Goal: Task Accomplishment & Management: Use online tool/utility

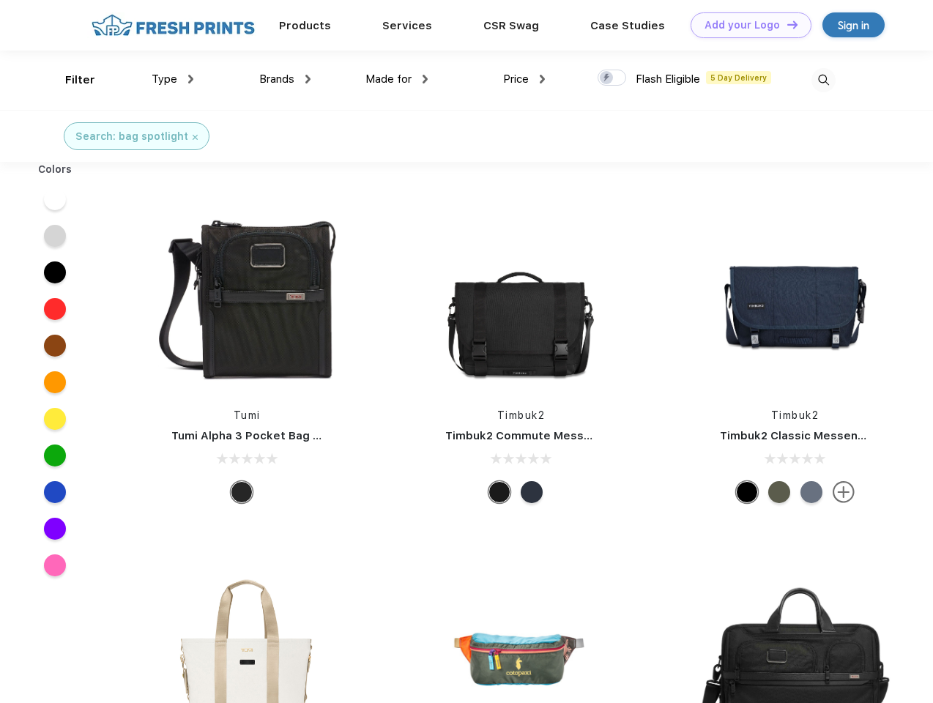
click at [745, 25] on link "Add your Logo Design Tool" at bounding box center [750, 25] width 121 height 26
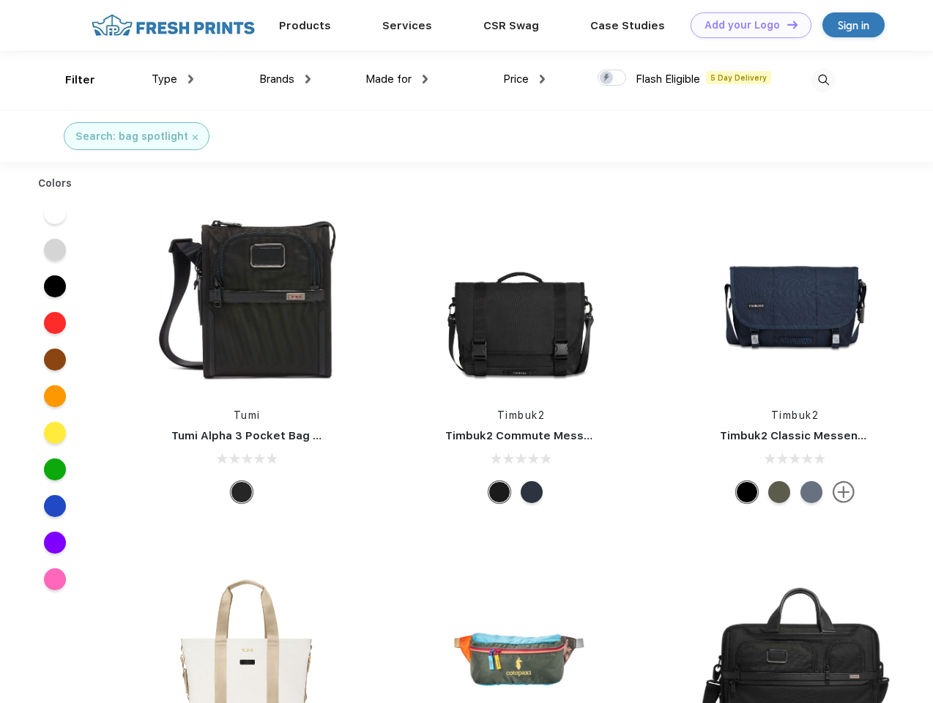
click at [0, 0] on div "Design Tool" at bounding box center [0, 0] width 0 height 0
click at [786, 24] on link "Add your Logo Design Tool" at bounding box center [750, 25] width 121 height 26
click at [70, 80] on div "Filter" at bounding box center [80, 80] width 30 height 17
click at [173, 79] on span "Type" at bounding box center [165, 78] width 26 height 13
click at [285, 79] on span "Brands" at bounding box center [276, 78] width 35 height 13
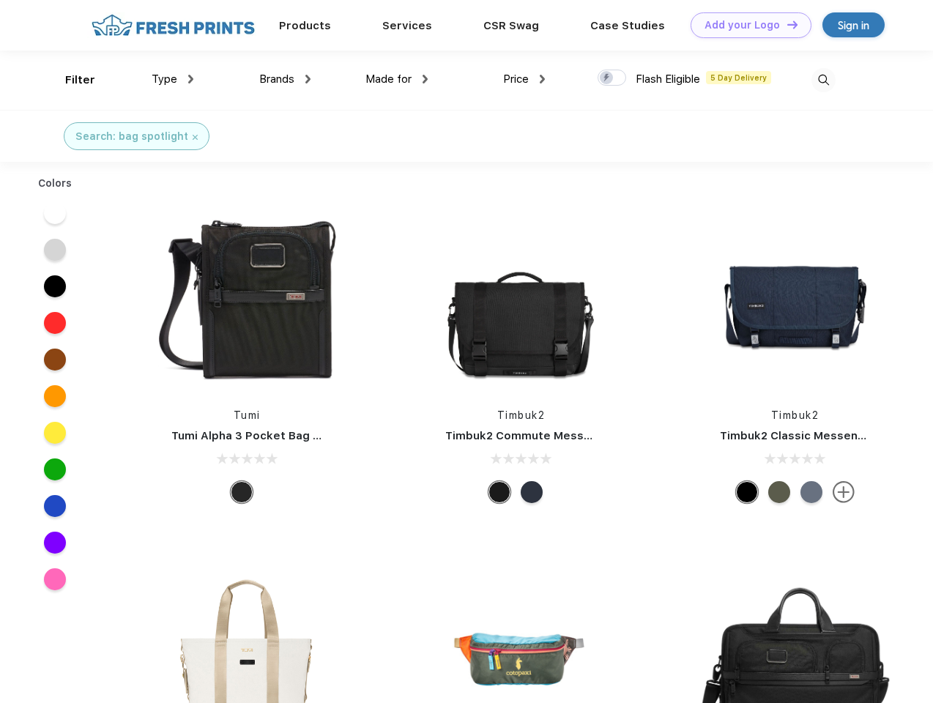
click at [397, 79] on span "Made for" at bounding box center [388, 78] width 46 height 13
click at [524, 79] on span "Price" at bounding box center [516, 78] width 26 height 13
click at [612, 78] on div at bounding box center [611, 78] width 29 height 16
click at [607, 78] on input "checkbox" at bounding box center [602, 74] width 10 height 10
click at [823, 80] on img at bounding box center [823, 80] width 24 height 24
